Goal: Transaction & Acquisition: Purchase product/service

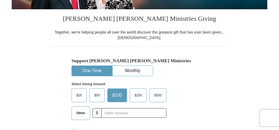
click at [82, 112] on span "Other" at bounding box center [81, 113] width 14 height 8
click at [0, 0] on input "Other" at bounding box center [0, 0] width 0 height 0
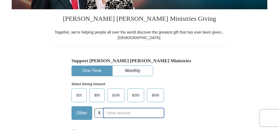
scroll to position [226, 0]
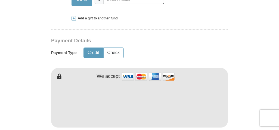
click at [72, 18] on span at bounding box center [74, 18] width 4 height 4
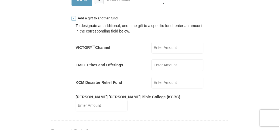
click at [170, 66] on input "EMIC Tithes and Offerings" at bounding box center [178, 65] width 52 height 12
type input "90"
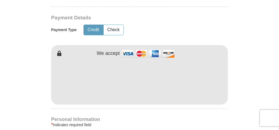
scroll to position [453, 0]
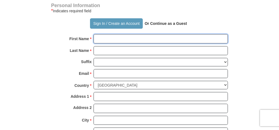
click at [209, 34] on input "First Name *" at bounding box center [161, 38] width 134 height 9
type input "Sumintra"
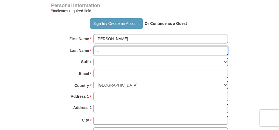
type input "Lal"
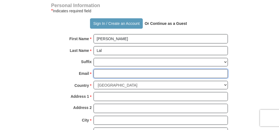
click at [134, 69] on input "Email *" at bounding box center [161, 73] width 134 height 9
type input "jrlal321@gmail.com"
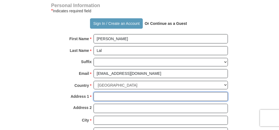
click at [125, 92] on input "Address 1 *" at bounding box center [161, 96] width 134 height 9
type input "1723 Pecos Circle"
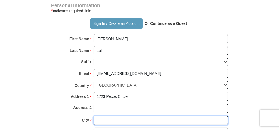
click at [113, 115] on input "City *" at bounding box center [161, 119] width 134 height 9
type input "Stockton"
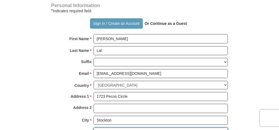
click at [220, 127] on select "Choose Alabama Alaska American Samoa Arizona Arkansas Armed Forces Americas Arm…" at bounding box center [161, 131] width 134 height 8
select select "CA"
click at [94, 127] on select "Choose Alabama Alaska American Samoa Arizona Arkansas Armed Forces Americas Arm…" at bounding box center [161, 131] width 134 height 8
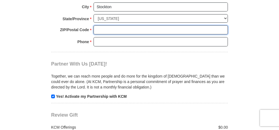
click at [221, 25] on input "ZIP/Postal Code *" at bounding box center [161, 29] width 134 height 9
type input "95209"
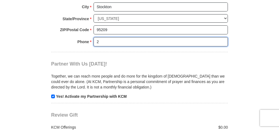
type input "2098989773"
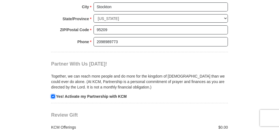
scroll to position [679, 0]
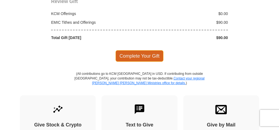
click at [147, 50] on span "Complete Your Gift" at bounding box center [140, 55] width 48 height 11
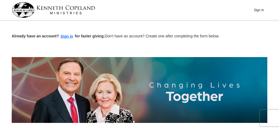
scroll to position [113, 0]
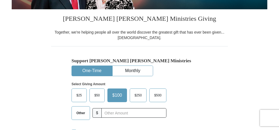
click at [78, 112] on span "Other" at bounding box center [81, 113] width 14 height 8
click at [0, 0] on input "Other" at bounding box center [0, 0] width 0 height 0
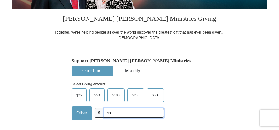
scroll to position [226, 0]
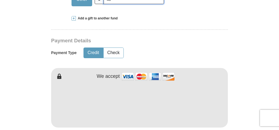
type input "40"
click at [75, 17] on span at bounding box center [74, 18] width 4 height 4
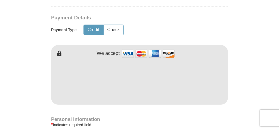
scroll to position [453, 0]
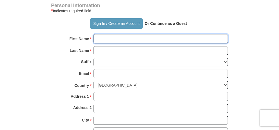
click at [211, 34] on input "First Name *" at bounding box center [161, 38] width 134 height 9
type input "r"
type input "Roseanna"
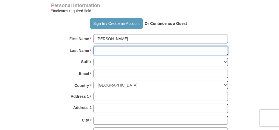
click at [102, 46] on input "Last Name *" at bounding box center [161, 50] width 134 height 9
type input "Lal"
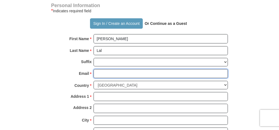
click at [97, 69] on input "Email *" at bounding box center [161, 73] width 134 height 9
type input "jrlal321@gmail.com"
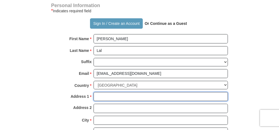
click at [101, 92] on input "Address 1 *" at bounding box center [161, 96] width 134 height 9
type input "1723 Pecos Circle"
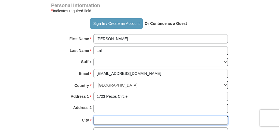
click at [108, 115] on input "City *" at bounding box center [161, 119] width 134 height 9
type input "Stockton"
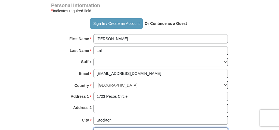
click at [113, 127] on select "Choose Alabama Alaska American Samoa Arizona Arkansas Armed Forces Americas Arm…" at bounding box center [161, 131] width 134 height 8
select select "CA"
click at [94, 127] on select "Choose Alabama Alaska American Samoa Arizona Arkansas Armed Forces Americas Arm…" at bounding box center [161, 131] width 134 height 8
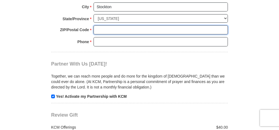
click at [148, 25] on input "ZIP/Postal Code *" at bounding box center [161, 29] width 134 height 9
type input "95209"
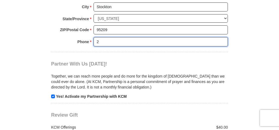
type input "2098989773"
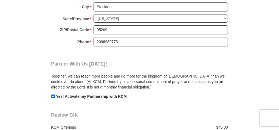
click at [224, 67] on div "Together, we can reach more people and do more for the kingdom of God than we c…" at bounding box center [139, 83] width 177 height 32
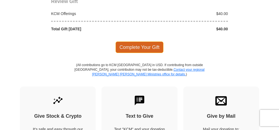
click at [149, 41] on span "Complete Your Gift" at bounding box center [140, 46] width 48 height 11
